Goal: Information Seeking & Learning: Check status

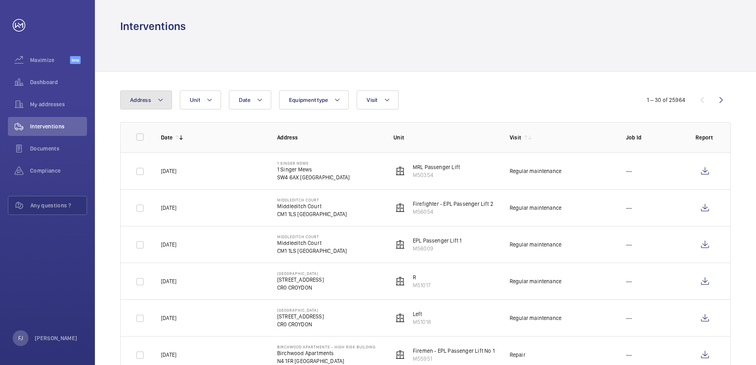
click at [163, 99] on mat-icon at bounding box center [160, 99] width 6 height 9
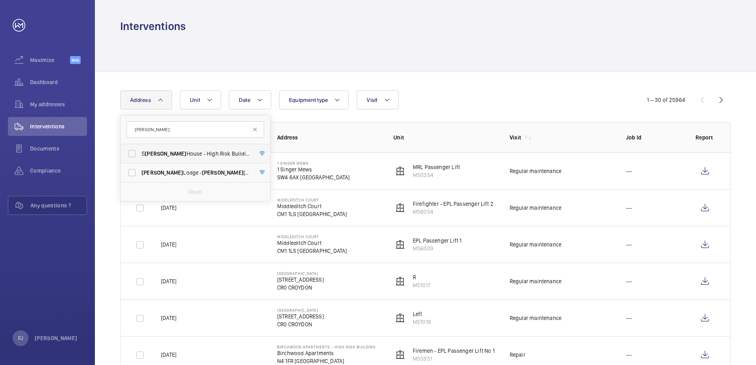
type input "[PERSON_NAME]"
click at [209, 153] on span "[STREET_ADDRESS][PERSON_NAME][PERSON_NAME]" at bounding box center [196, 154] width 109 height 8
click at [140, 153] on input "[STREET_ADDRESS][PERSON_NAME][PERSON_NAME]" at bounding box center [132, 154] width 16 height 16
checkbox input "true"
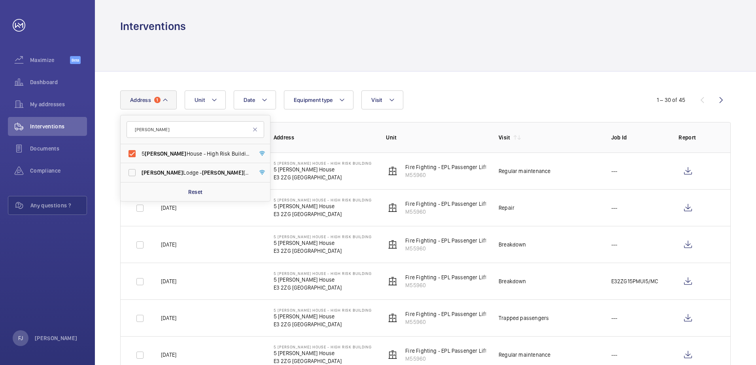
click at [471, 93] on div "Date Address 1 [PERSON_NAME] [STREET_ADDRESS][PERSON_NAME][PERSON_NAME][PERSON_…" at bounding box center [378, 100] width 516 height 19
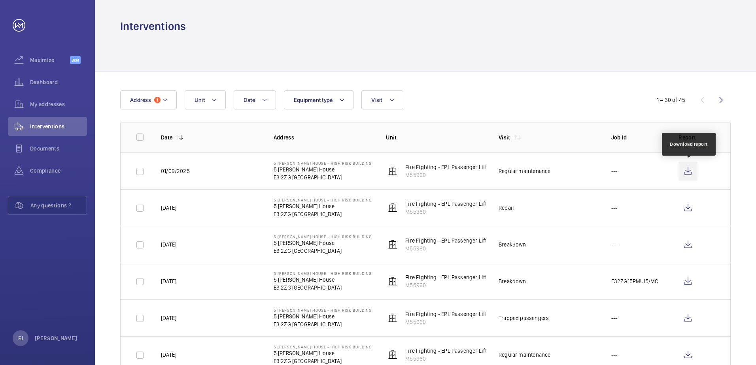
click at [690, 175] on wm-front-icon-button at bounding box center [688, 171] width 19 height 19
click at [685, 176] on wm-front-icon-button at bounding box center [688, 171] width 19 height 19
click at [171, 100] on button "Address 1" at bounding box center [148, 100] width 57 height 19
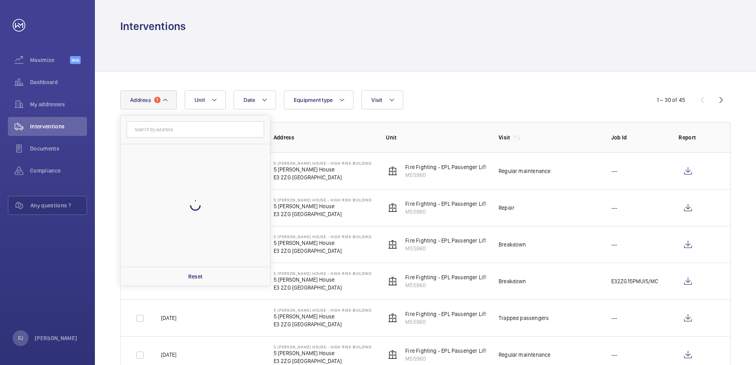
click at [194, 130] on input "text" at bounding box center [196, 129] width 138 height 17
type input "c"
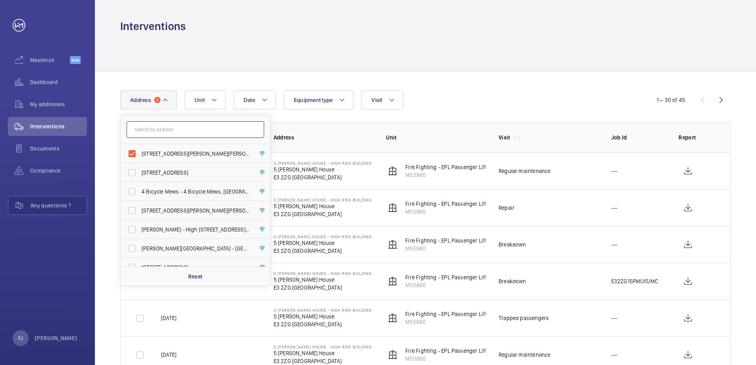
click at [191, 127] on input "text" at bounding box center [196, 129] width 138 height 17
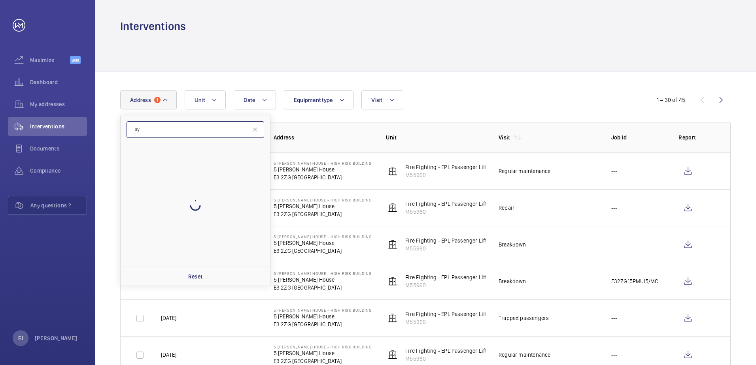
type input "a"
type input "may house"
click at [210, 157] on span "[DATE] House - High Risk Building - [DATE][GEOGRAPHIC_DATA]" at bounding box center [196, 154] width 109 height 8
click at [140, 157] on input "[DATE] House - High Risk Building - [DATE][GEOGRAPHIC_DATA]" at bounding box center [132, 154] width 16 height 16
checkbox input "true"
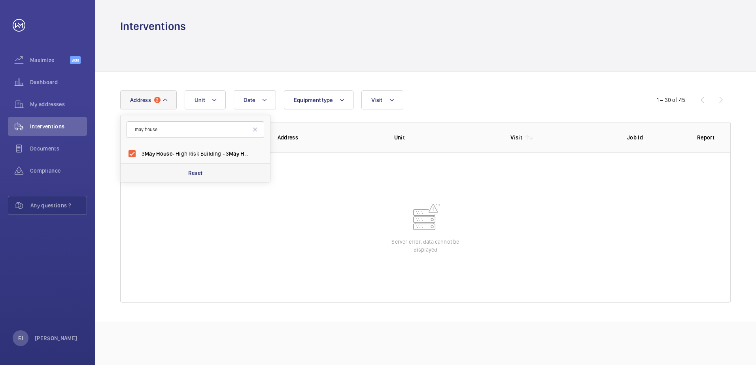
click at [206, 172] on div "Reset" at bounding box center [195, 172] width 149 height 19
click at [149, 152] on span "May" at bounding box center [150, 154] width 10 height 6
click at [140, 152] on input "[DATE] House - High Risk Building - [DATE][GEOGRAPHIC_DATA]" at bounding box center [132, 154] width 16 height 16
checkbox input "true"
click at [45, 76] on div "Dashboard" at bounding box center [47, 82] width 79 height 19
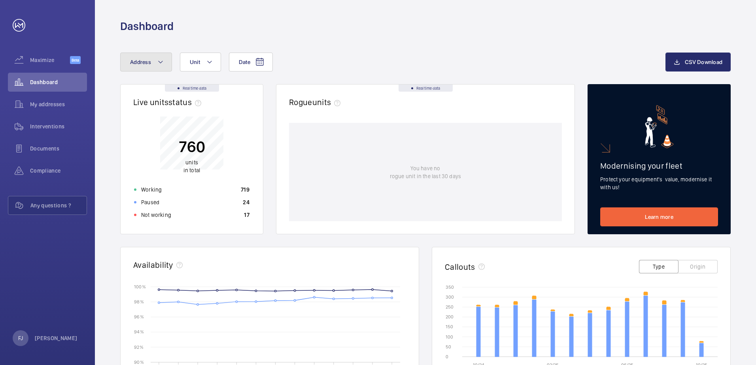
click at [150, 60] on span "Address" at bounding box center [140, 62] width 21 height 6
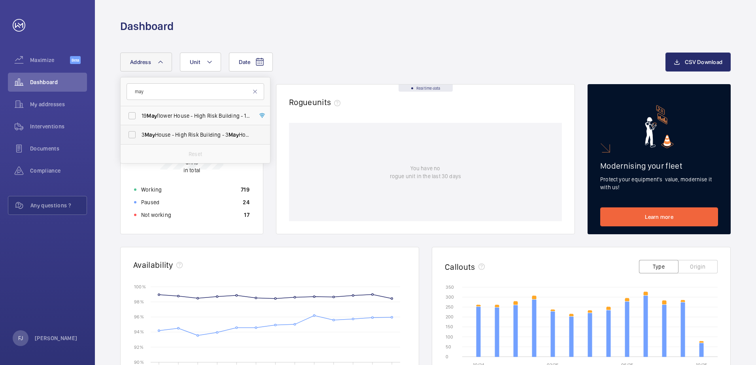
type input "may"
click at [192, 136] on span "[DATE] House - High Risk Building - [DATE][GEOGRAPHIC_DATA]" at bounding box center [196, 135] width 109 height 8
click at [140, 136] on input "[DATE] House - High Risk Building - [DATE][GEOGRAPHIC_DATA]" at bounding box center [132, 135] width 16 height 16
checkbox input "true"
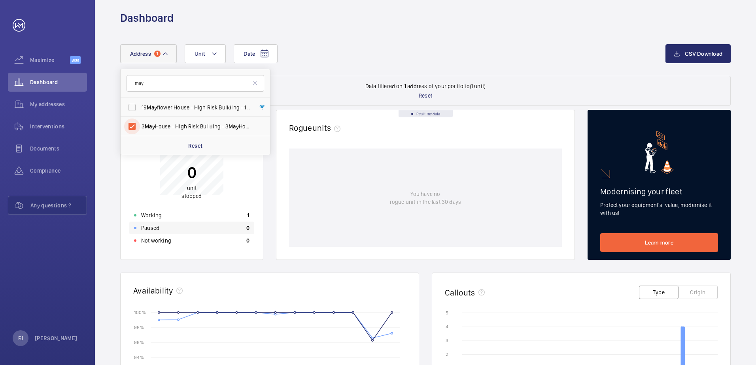
scroll to position [9, 0]
click at [323, 89] on wm-front-dashboard-filters-results "Data filtered on 1 address of your portfolio (1 unit) Reset" at bounding box center [425, 91] width 611 height 30
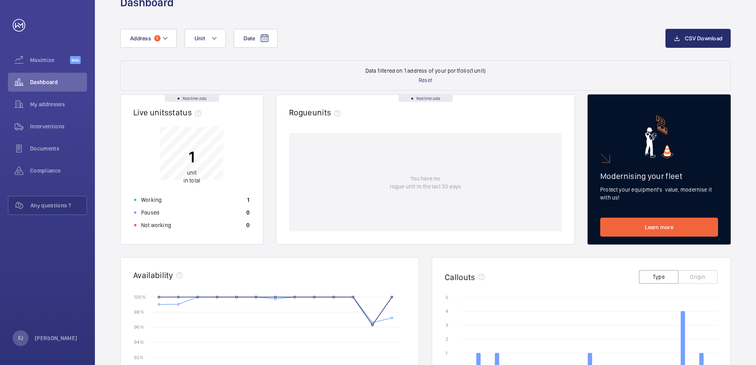
scroll to position [0, 0]
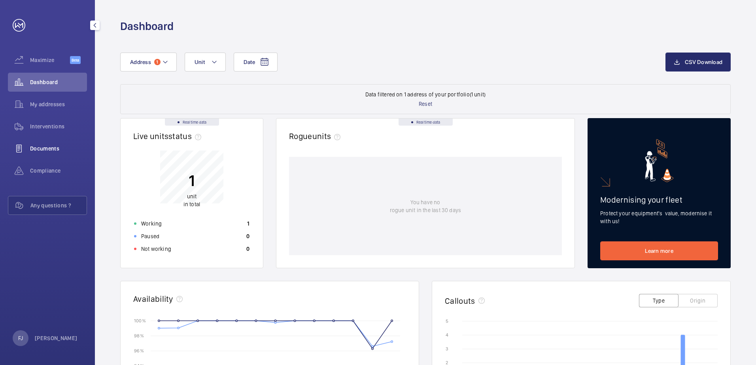
click at [41, 152] on span "Documents" at bounding box center [58, 149] width 57 height 8
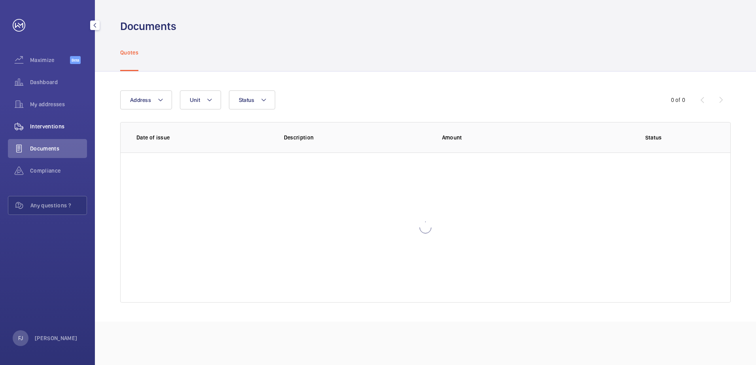
click at [51, 128] on span "Interventions" at bounding box center [58, 127] width 57 height 8
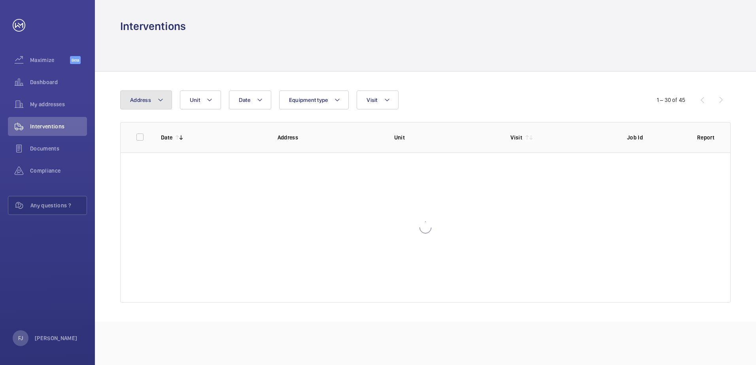
click at [155, 99] on button "Address" at bounding box center [146, 100] width 52 height 19
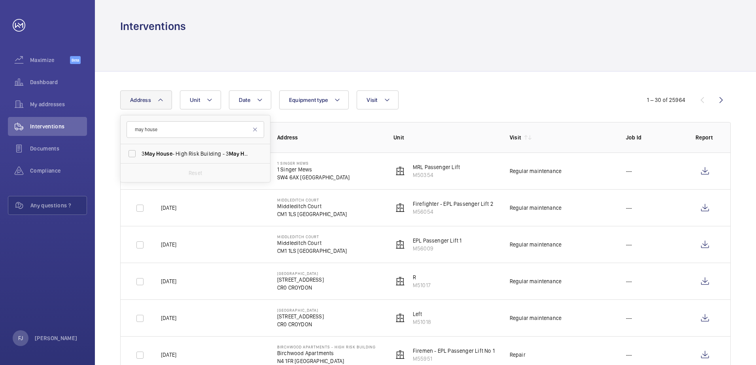
type input "may house"
click at [136, 150] on input "[DATE] House - High Risk Building - [DATE][GEOGRAPHIC_DATA]" at bounding box center [132, 154] width 16 height 16
checkbox input "true"
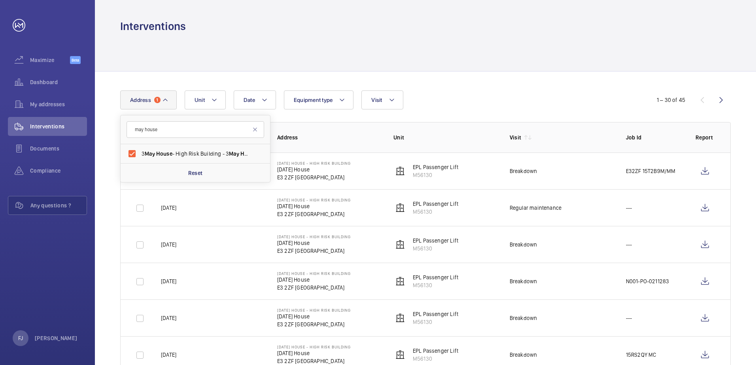
click at [545, 106] on div "Date Address [DATE] house [DATE] House - High Risk Building - [DATE][GEOGRAPHIC…" at bounding box center [378, 100] width 516 height 19
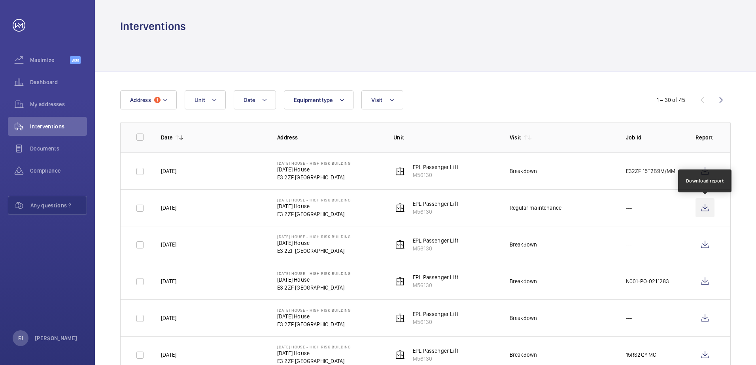
click at [703, 208] on wm-front-icon-button at bounding box center [705, 207] width 19 height 19
click at [62, 78] on span "Dashboard" at bounding box center [58, 82] width 57 height 8
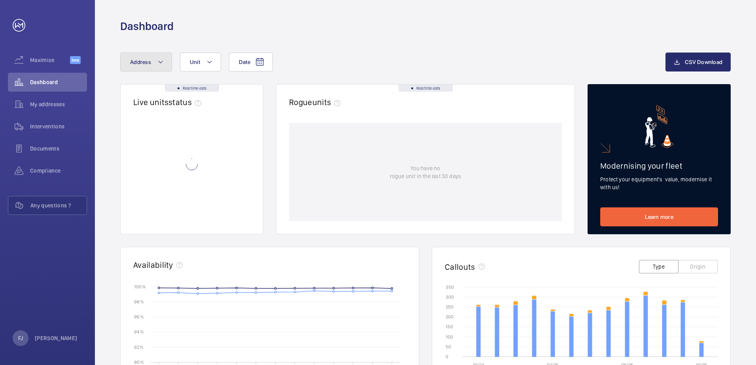
click at [154, 63] on button "Address" at bounding box center [146, 62] width 52 height 19
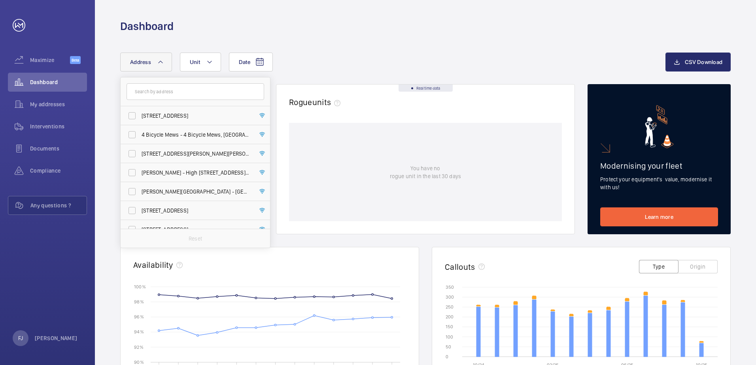
click at [345, 61] on div "Date Address [STREET_ADDRESS] 4 Bicycle Mews - 4 [GEOGRAPHIC_DATA][STREET_ADDRE…" at bounding box center [392, 62] width 545 height 19
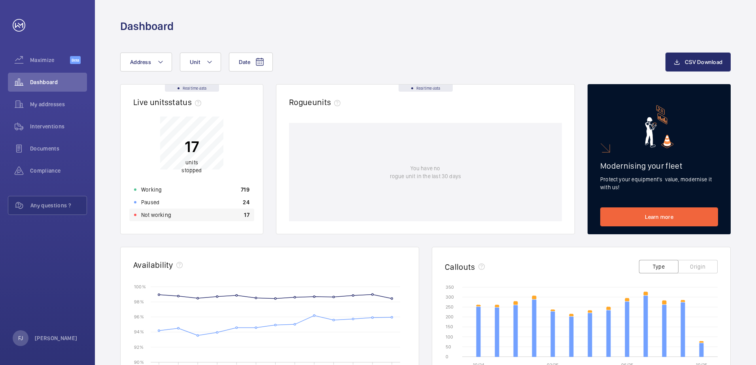
click at [167, 213] on p "Not working" at bounding box center [156, 215] width 30 height 8
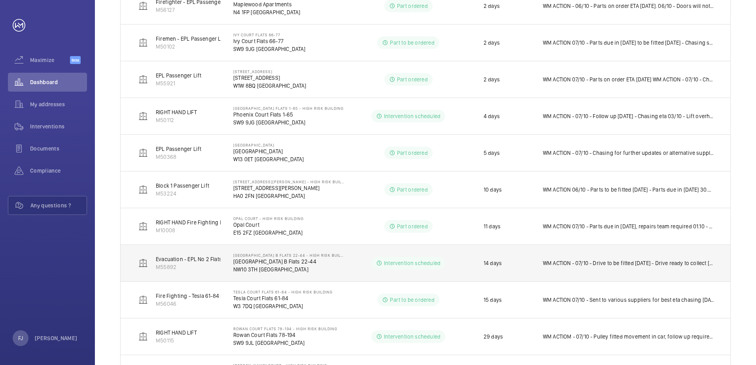
scroll to position [218, 0]
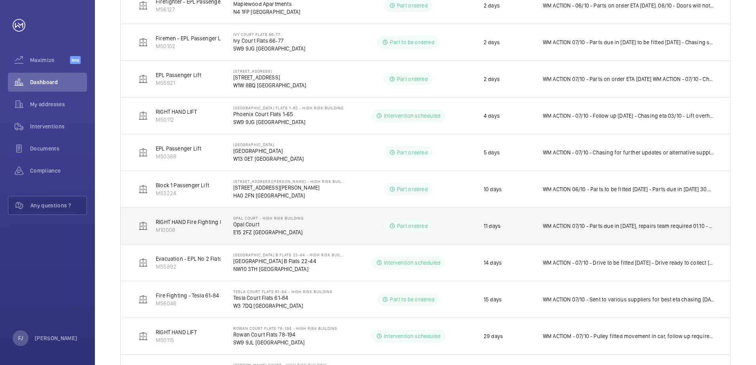
click at [255, 234] on p "E15 2FZ [GEOGRAPHIC_DATA]" at bounding box center [268, 233] width 70 height 8
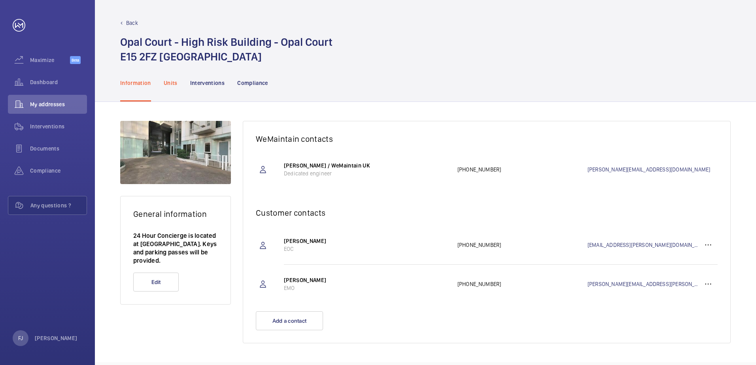
click at [168, 78] on div "Units" at bounding box center [171, 83] width 14 height 38
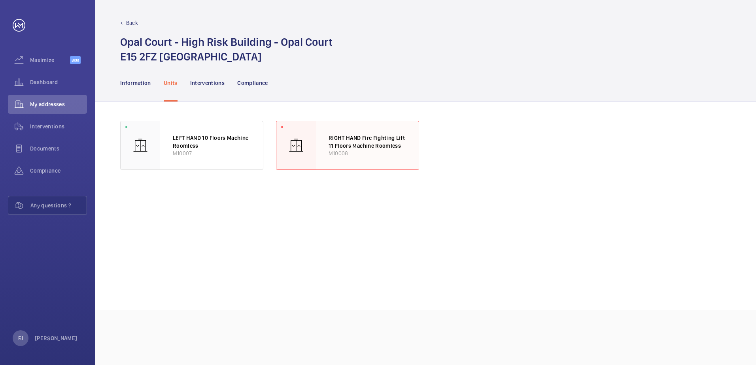
click at [349, 146] on p "RIGHT HAND Fire Fighting Lift 11 Floors Machine Roomless" at bounding box center [368, 141] width 78 height 15
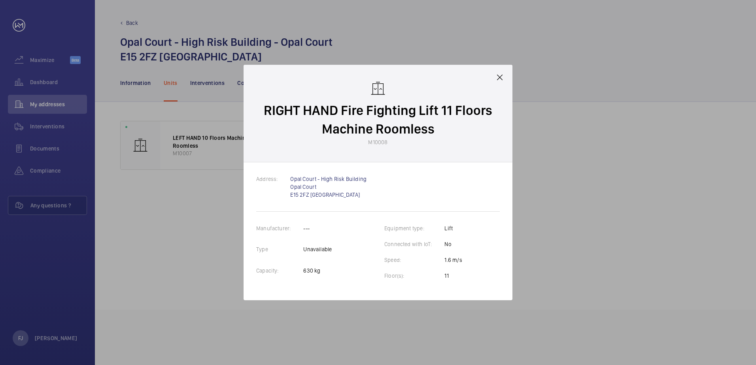
click at [501, 79] on mat-icon at bounding box center [499, 77] width 9 height 9
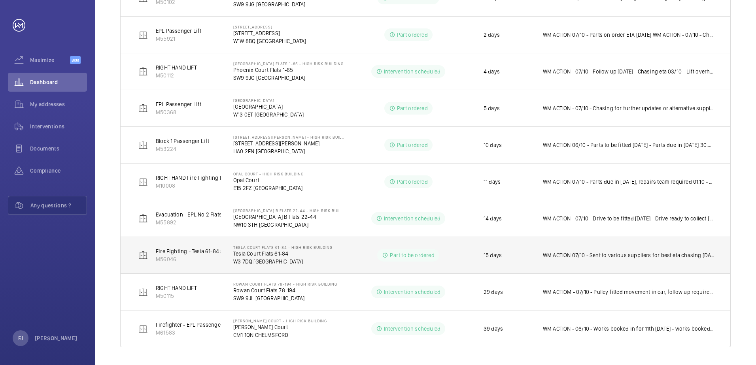
scroll to position [264, 0]
